Goal: Register for event/course

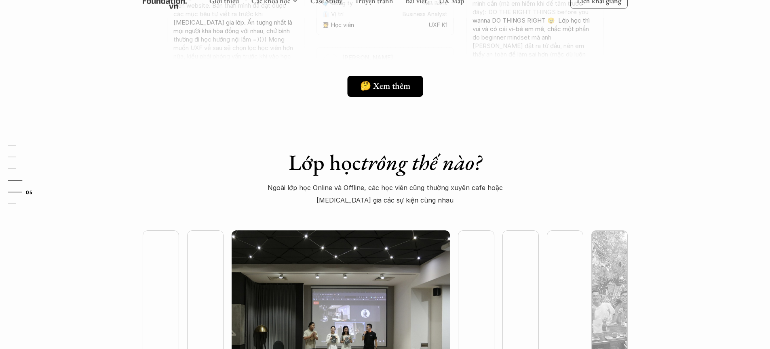
scroll to position [2114, 0]
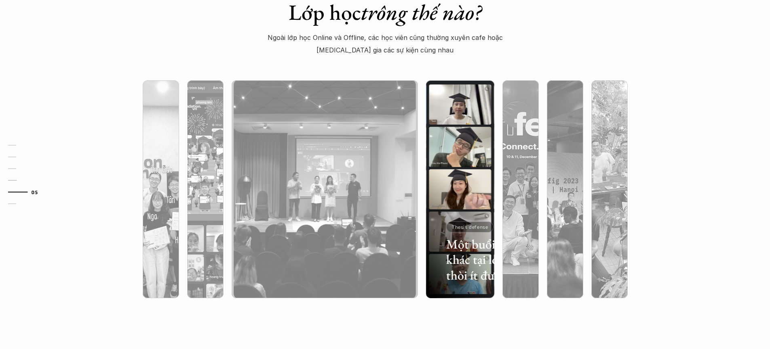
click at [471, 197] on div at bounding box center [459, 233] width 68 height 132
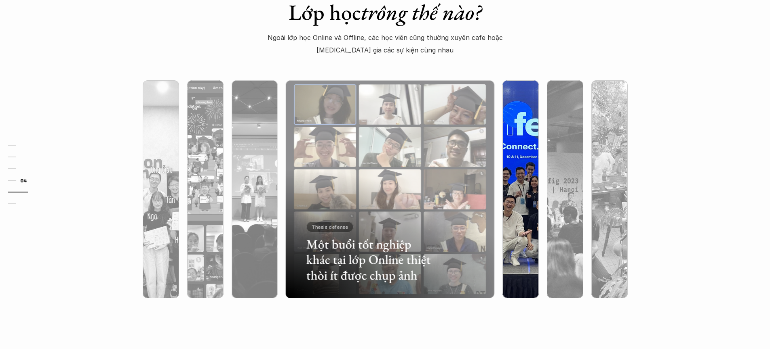
click at [517, 185] on div at bounding box center [520, 233] width 36 height 132
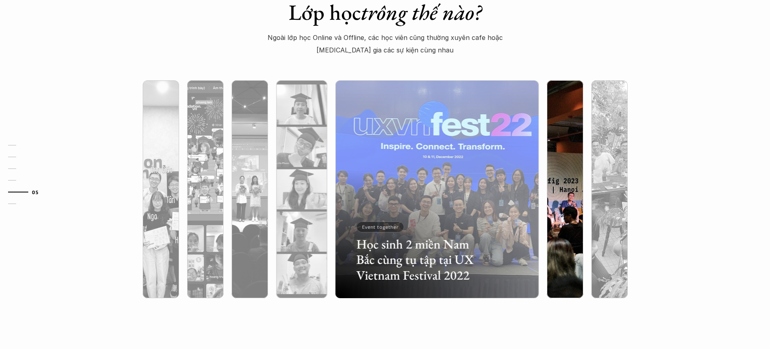
click at [557, 177] on div at bounding box center [565, 233] width 36 height 132
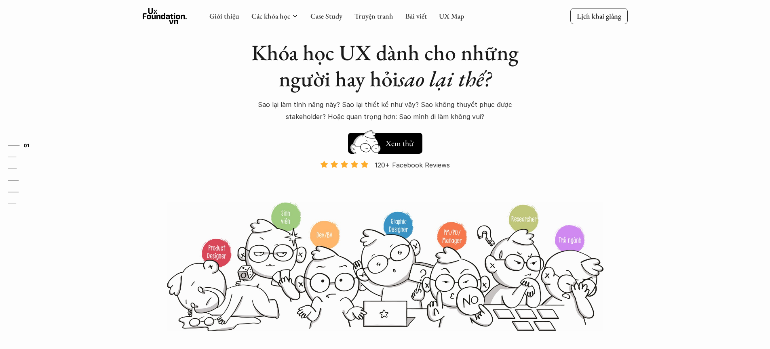
scroll to position [0, 0]
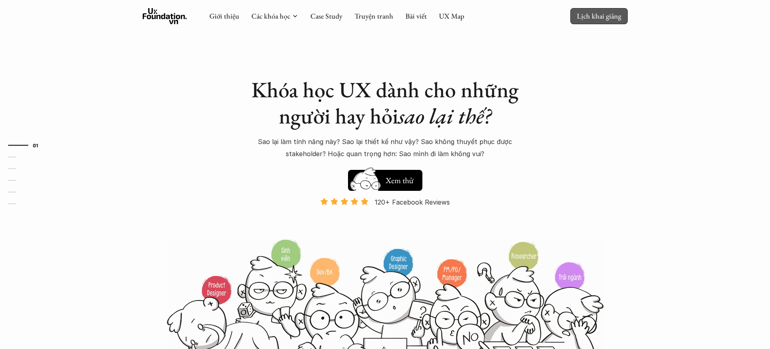
click at [600, 18] on p "Lịch khai giảng" at bounding box center [598, 15] width 44 height 9
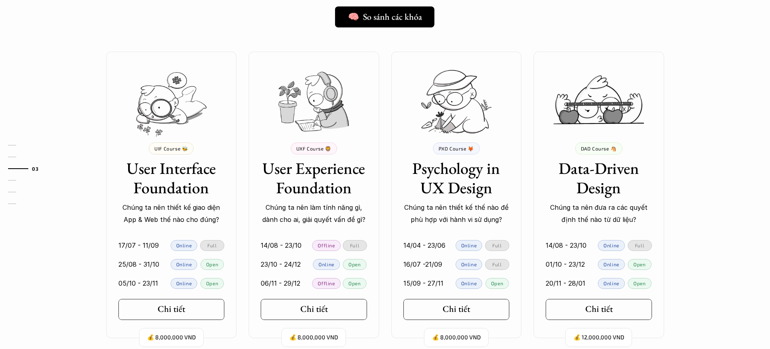
scroll to position [787, 0]
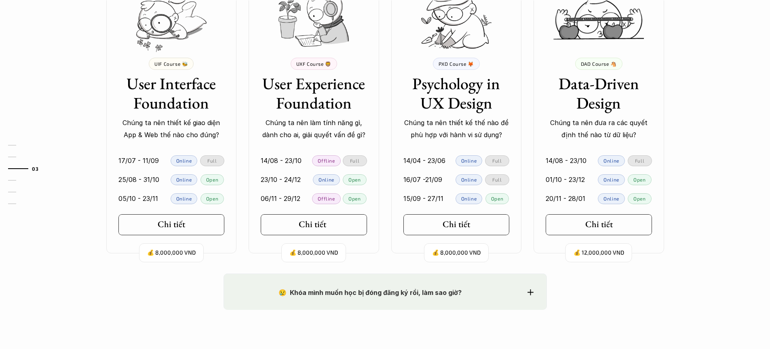
drag, startPoint x: 318, startPoint y: 228, endPoint x: 326, endPoint y: 223, distance: 9.6
click at [318, 228] on h5 "Chi tiết" at bounding box center [312, 224] width 27 height 11
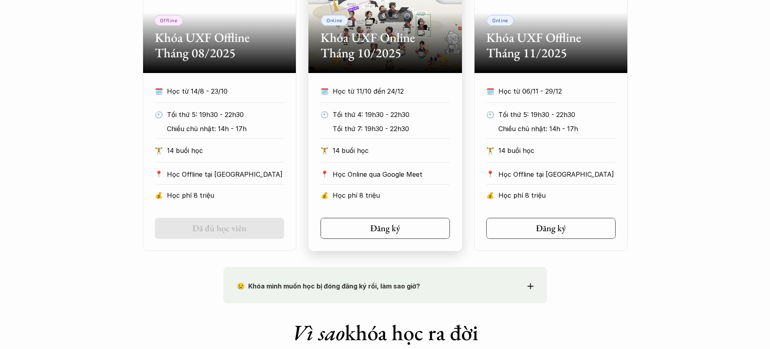
scroll to position [452, 0]
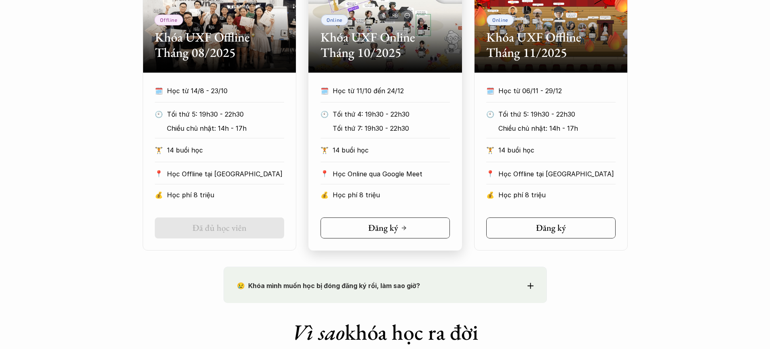
click at [387, 220] on link "Đăng ký" at bounding box center [384, 228] width 129 height 21
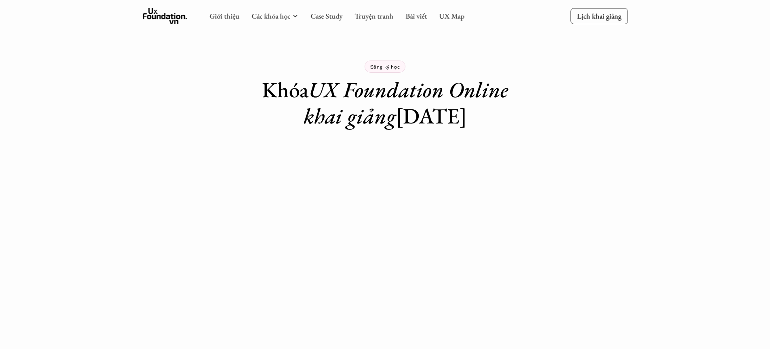
click at [170, 18] on icon at bounding box center [165, 16] width 44 height 16
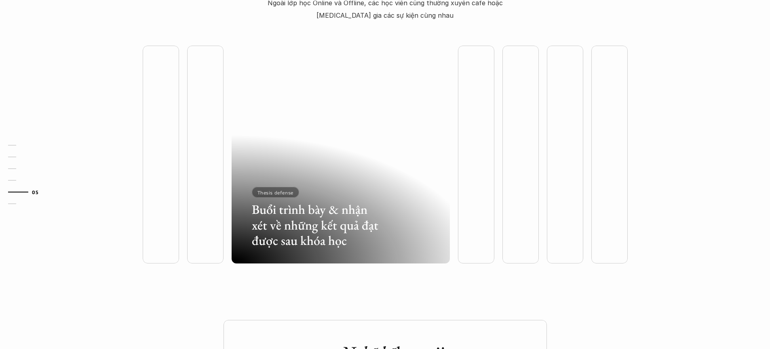
scroll to position [1922, 0]
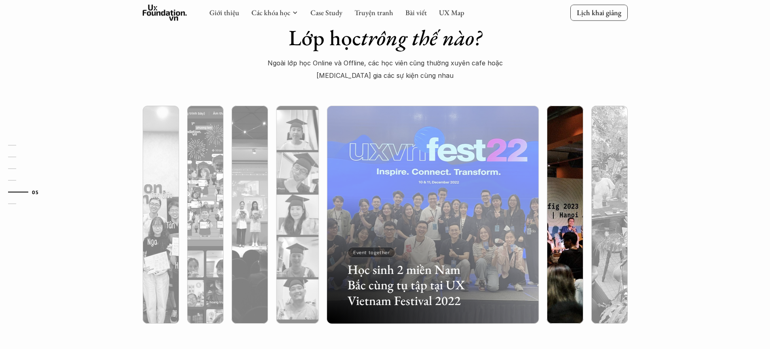
scroll to position [2090, 0]
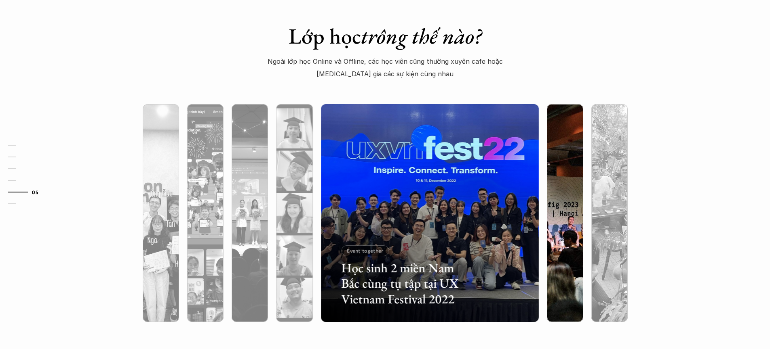
click at [567, 205] on div at bounding box center [565, 257] width 36 height 132
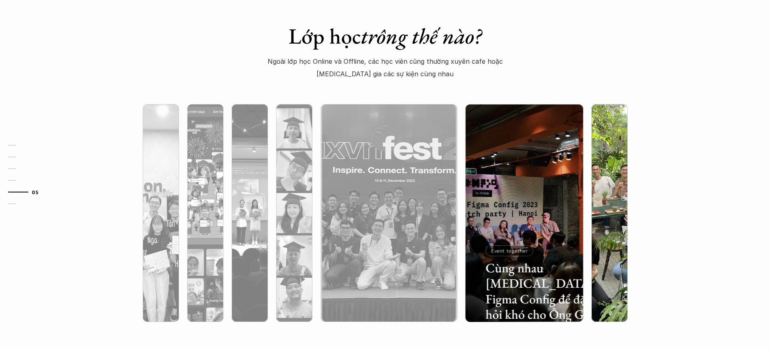
click at [600, 202] on div at bounding box center [609, 257] width 36 height 132
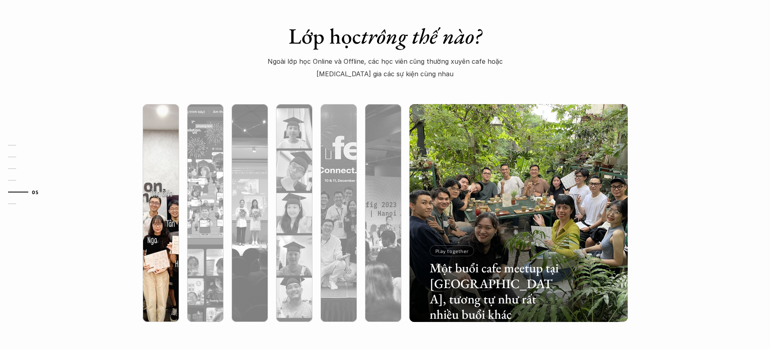
click at [172, 196] on div at bounding box center [161, 257] width 36 height 132
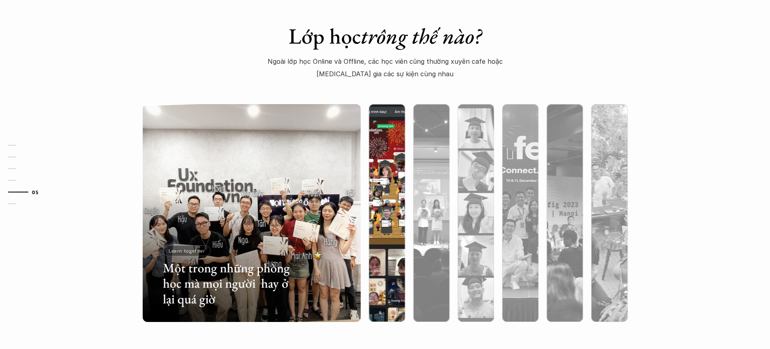
click at [406, 194] on div at bounding box center [386, 213] width 44 height 218
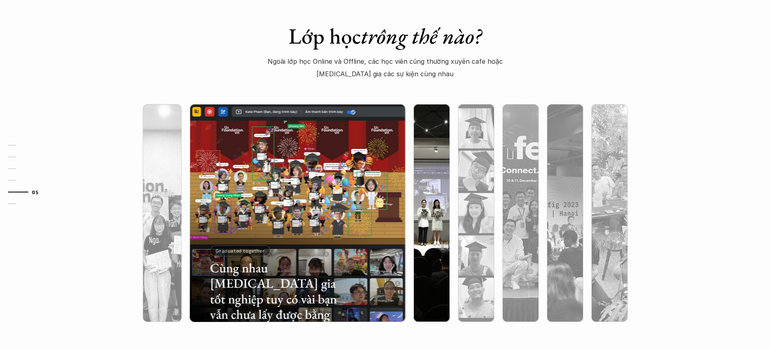
click at [413, 193] on div at bounding box center [431, 257] width 36 height 132
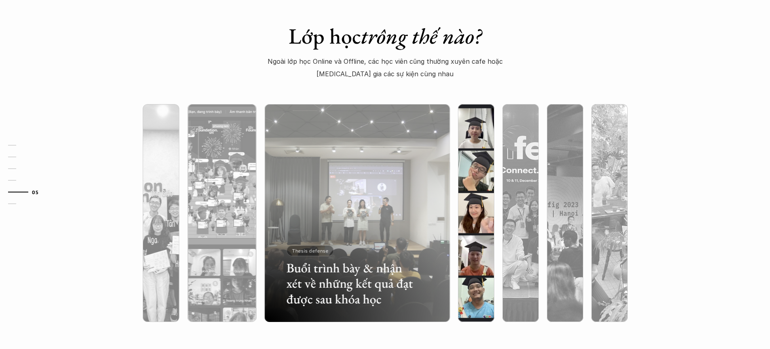
click at [476, 191] on div at bounding box center [476, 257] width 36 height 132
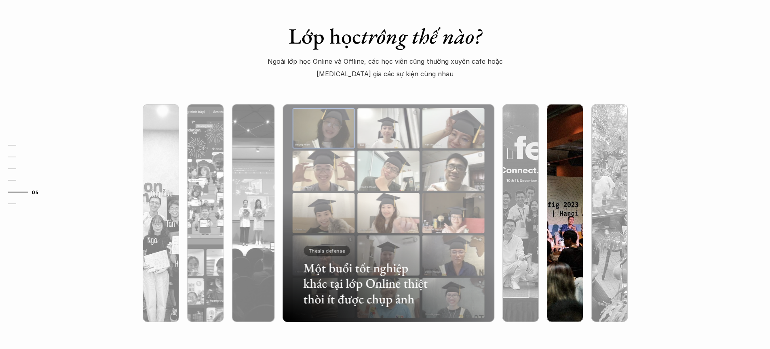
click at [545, 187] on div at bounding box center [565, 213] width 44 height 218
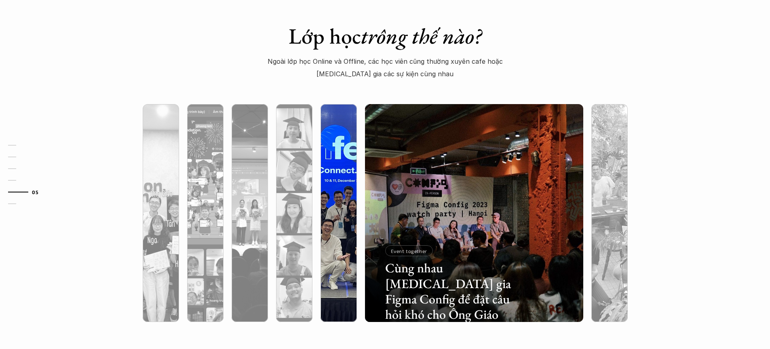
click at [354, 186] on img at bounding box center [338, 213] width 222 height 218
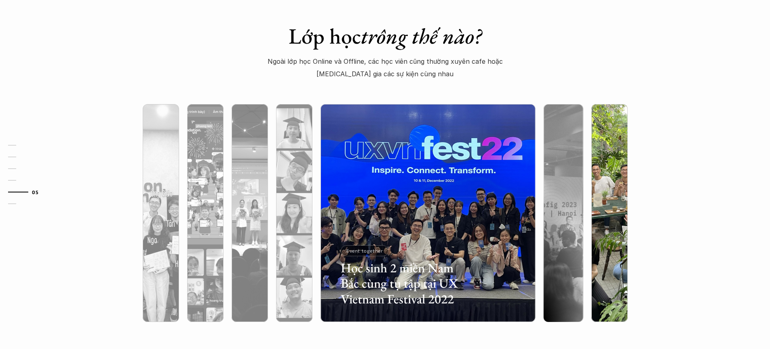
click at [618, 187] on img at bounding box center [609, 213] width 222 height 218
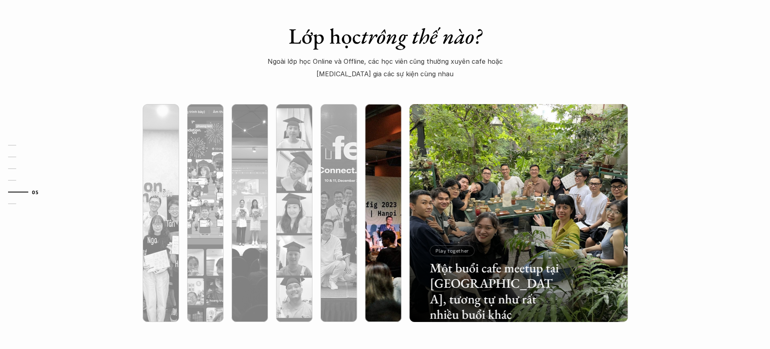
click at [391, 183] on img at bounding box center [383, 213] width 222 height 218
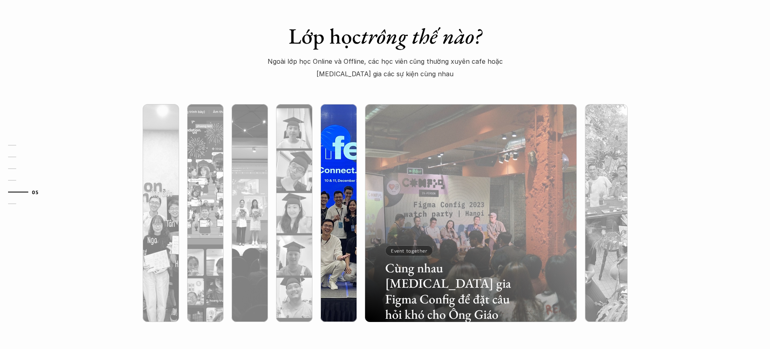
click at [345, 181] on img at bounding box center [338, 213] width 222 height 218
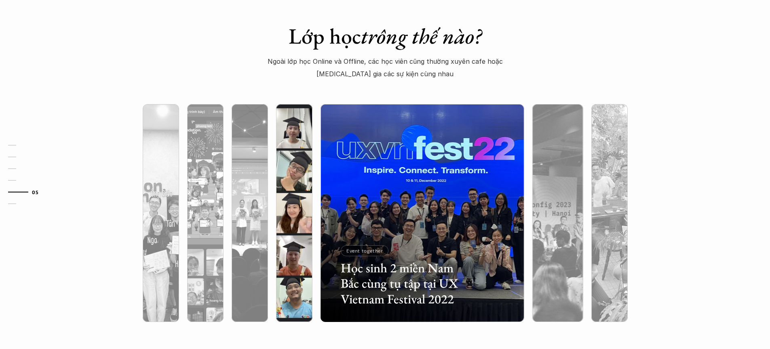
click at [304, 181] on img at bounding box center [294, 213] width 222 height 218
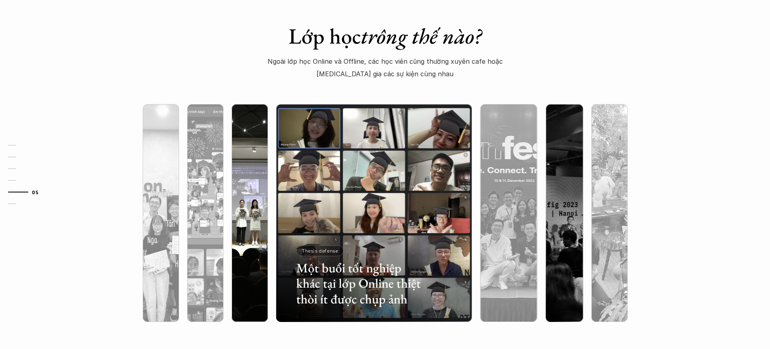
click at [252, 183] on img at bounding box center [250, 213] width 222 height 218
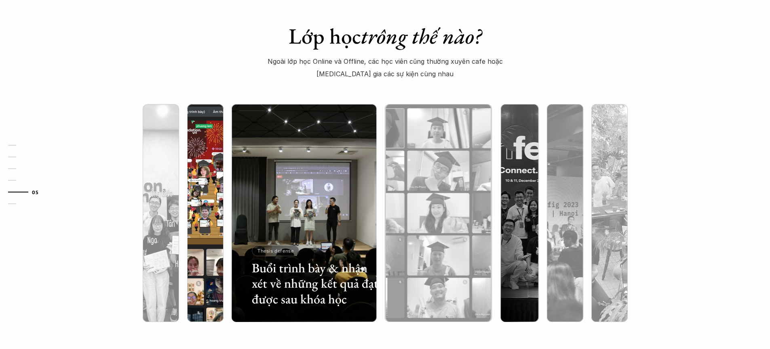
drag, startPoint x: 208, startPoint y: 183, endPoint x: 200, endPoint y: 184, distance: 8.5
click at [208, 183] on img at bounding box center [205, 213] width 222 height 218
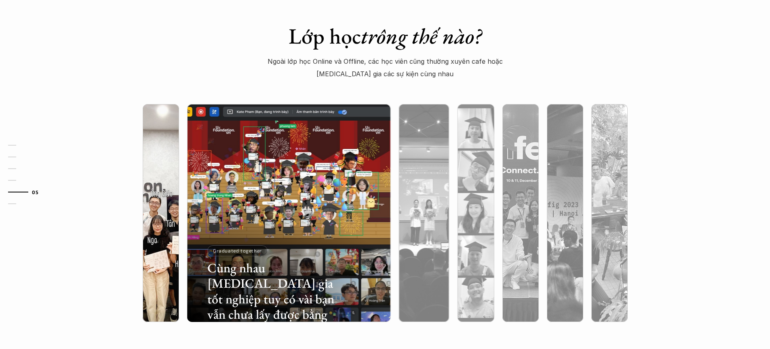
click at [153, 183] on img at bounding box center [161, 213] width 222 height 218
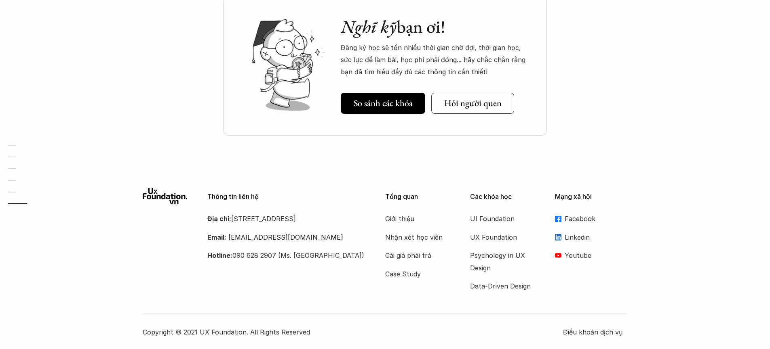
scroll to position [2476, 0]
drag, startPoint x: 241, startPoint y: 215, endPoint x: 276, endPoint y: 233, distance: 38.9
click at [280, 238] on div "Địa chỉ: Tầng 6, số 116 Trung Liệt, phường Trung Liệt, quận Đống Đa Email: hell…" at bounding box center [286, 236] width 158 height 49
click at [273, 224] on p "Địa chỉ: Tầng 6, số 116 Trung Liệt, phường Trung Liệt, quận Đống Đa" at bounding box center [286, 218] width 158 height 12
drag, startPoint x: 264, startPoint y: 230, endPoint x: 236, endPoint y: 214, distance: 32.6
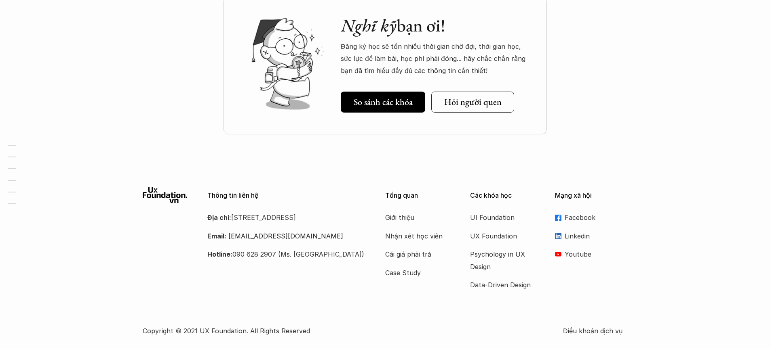
click at [236, 214] on p "Địa chỉ: Tầng 6, số 116 Trung Liệt, phường Trung Liệt, quận Đống Đa" at bounding box center [286, 218] width 158 height 12
click at [245, 218] on p "Địa chỉ: Tầng 6, số 116 Trung Liệt, phường Trung Liệt, quận Đống Đa" at bounding box center [286, 218] width 158 height 12
drag, startPoint x: 329, startPoint y: 332, endPoint x: 355, endPoint y: 331, distance: 25.9
click at [343, 332] on p "Copyright © 2021 UX Foundation. All Rights Reserved" at bounding box center [353, 331] width 420 height 12
drag, startPoint x: 390, startPoint y: 334, endPoint x: 467, endPoint y: 332, distance: 76.4
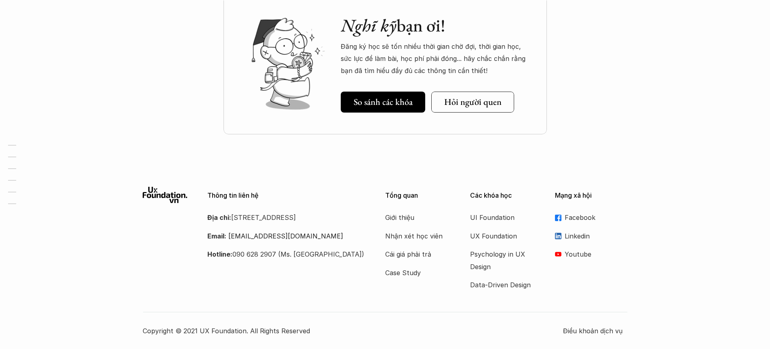
click at [390, 334] on p "Copyright © 2021 UX Foundation. All Rights Reserved" at bounding box center [353, 331] width 420 height 12
click at [599, 317] on div "Copyright © 2021 UX Foundation. All Rights Reserved Điều khoản dịch vụ" at bounding box center [385, 324] width 485 height 25
click at [593, 331] on p "Điều khoản dịch vụ" at bounding box center [595, 331] width 65 height 12
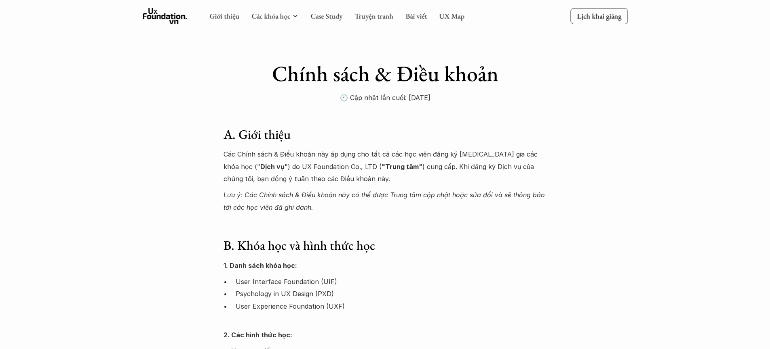
click at [165, 18] on icon at bounding box center [165, 16] width 44 height 16
